Goal: Transaction & Acquisition: Purchase product/service

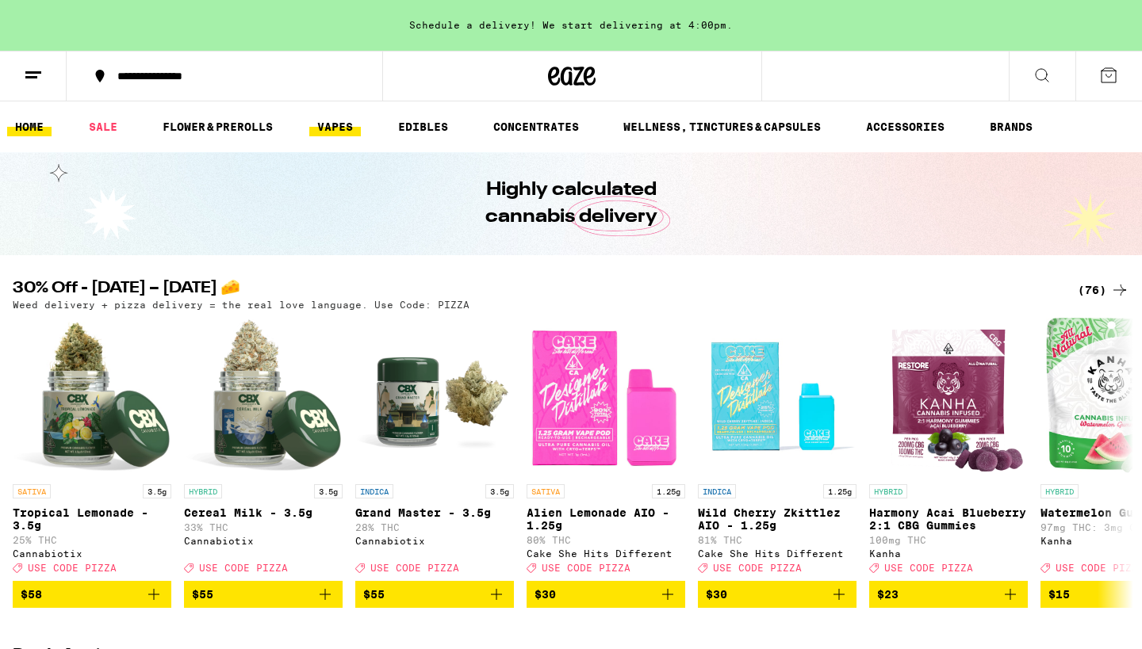
click at [339, 121] on link "VAPES" at bounding box center [335, 126] width 52 height 19
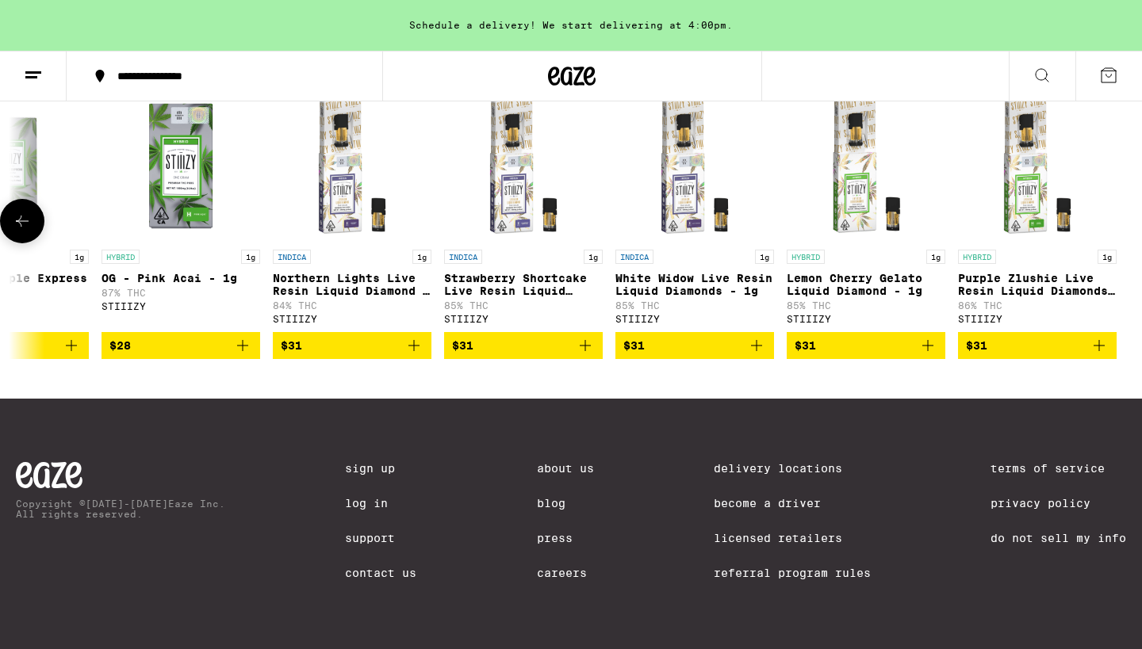
scroll to position [0, 3850]
